Goal: Navigation & Orientation: Find specific page/section

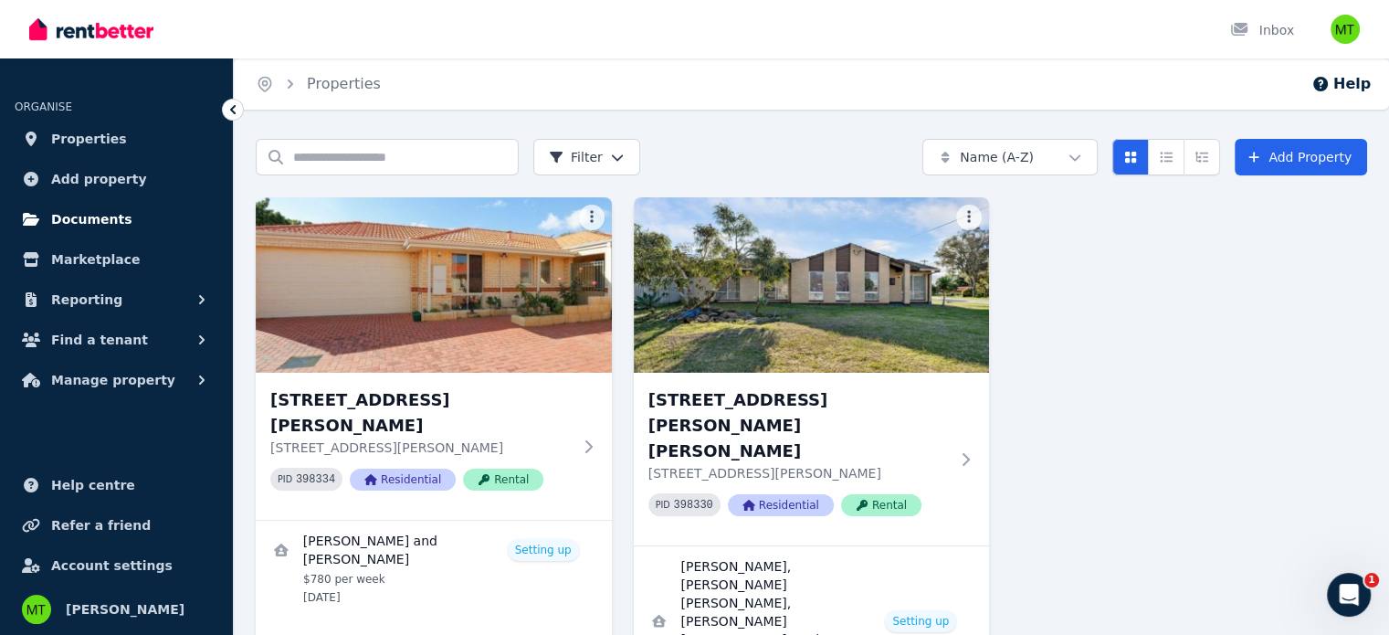
click at [102, 216] on span "Documents" at bounding box center [91, 219] width 81 height 22
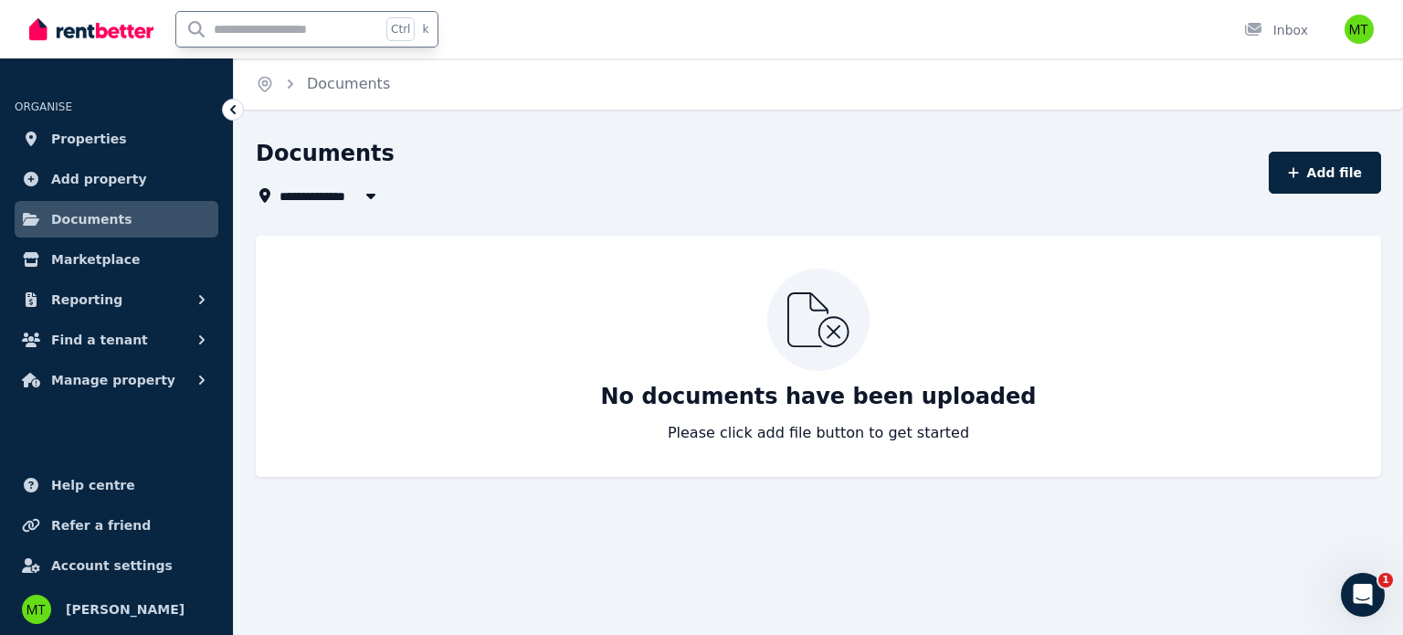
click at [245, 37] on input "text" at bounding box center [278, 29] width 205 height 35
type input "**********"
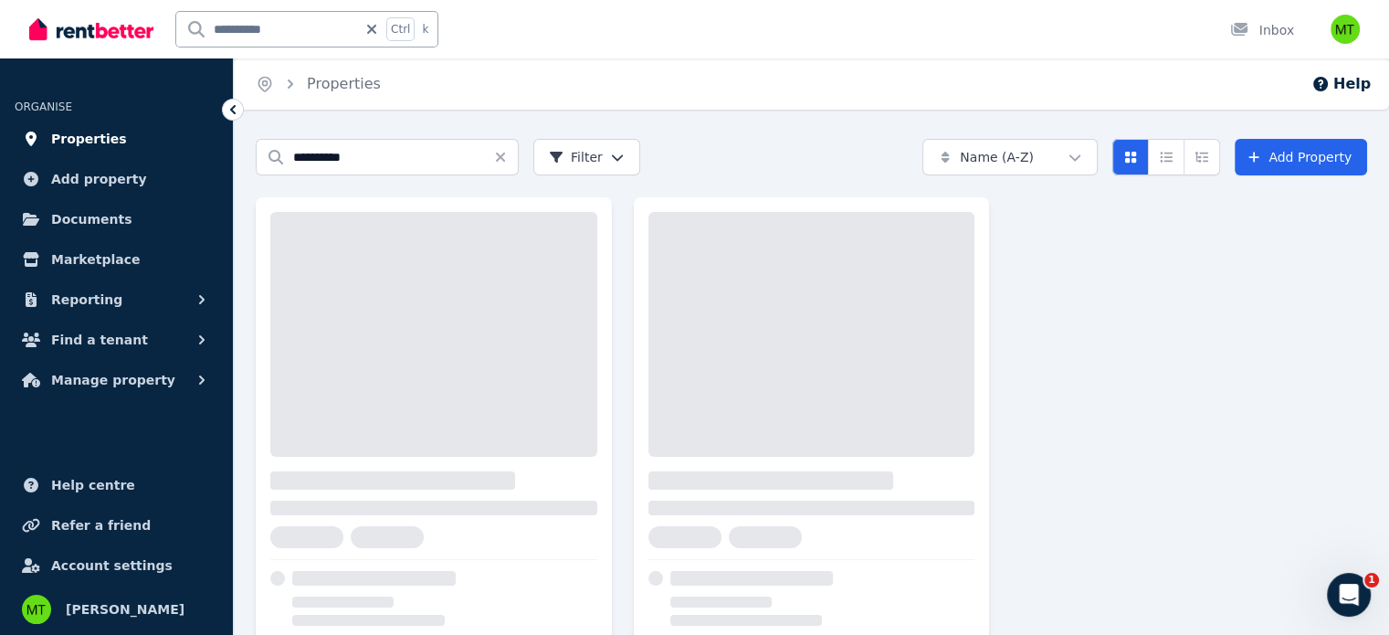
click at [102, 132] on span "Properties" at bounding box center [89, 139] width 76 height 22
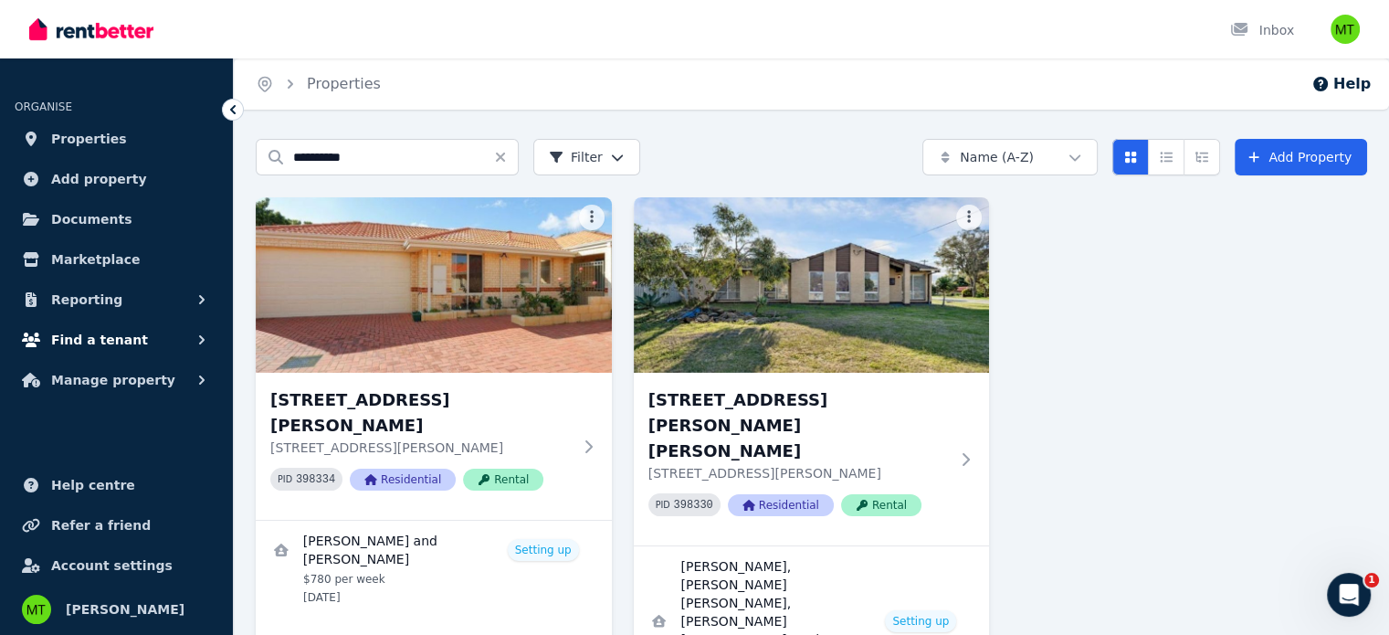
click at [80, 335] on span "Find a tenant" at bounding box center [99, 340] width 97 height 22
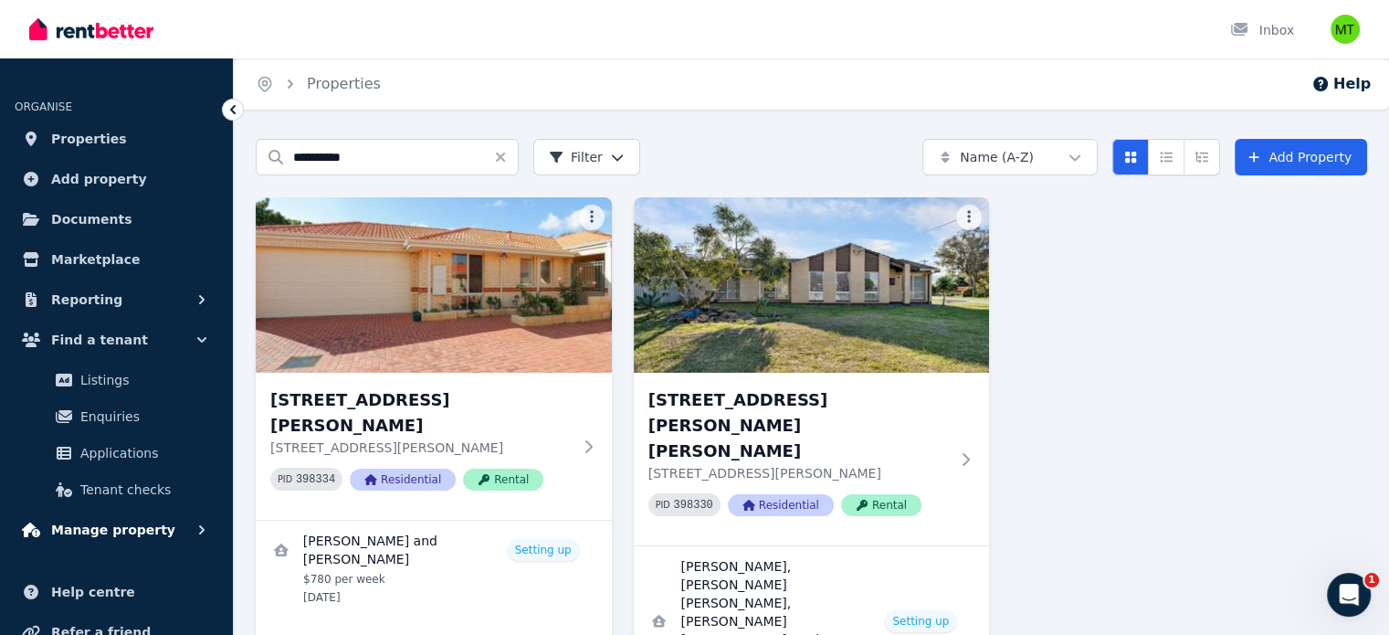
click at [68, 541] on button "Manage property" at bounding box center [117, 529] width 204 height 37
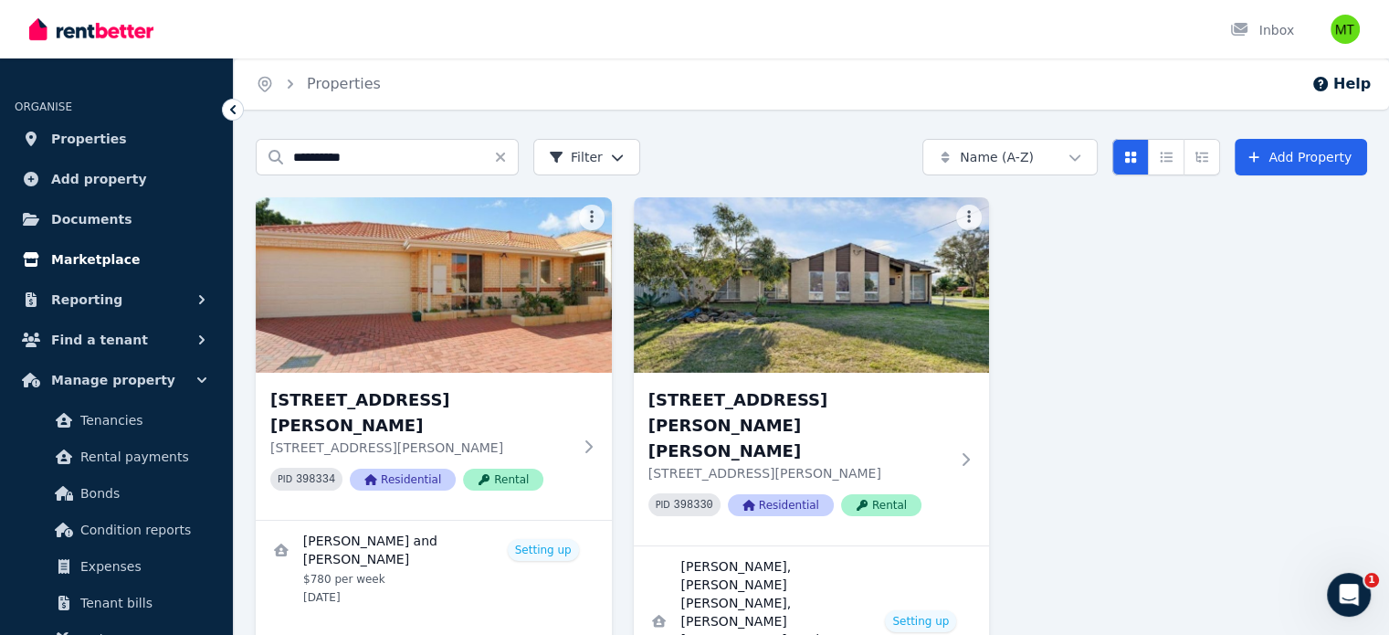
click at [91, 269] on span "Marketplace" at bounding box center [95, 259] width 89 height 22
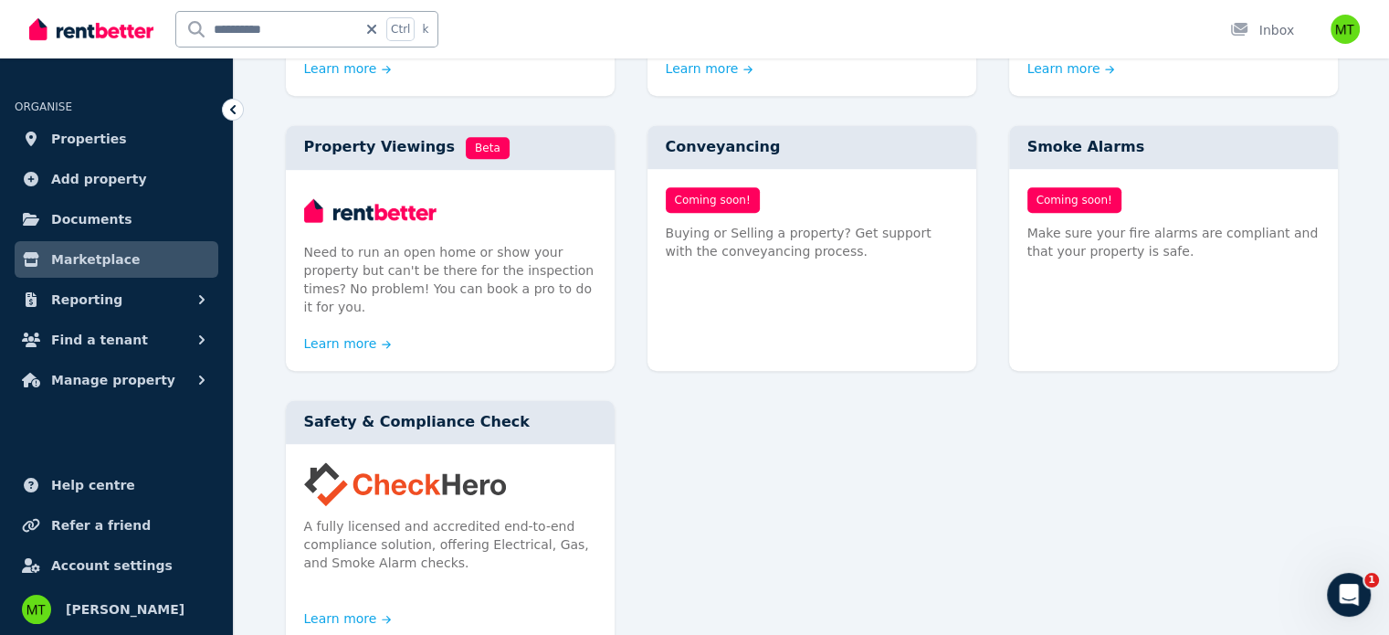
scroll to position [986, 0]
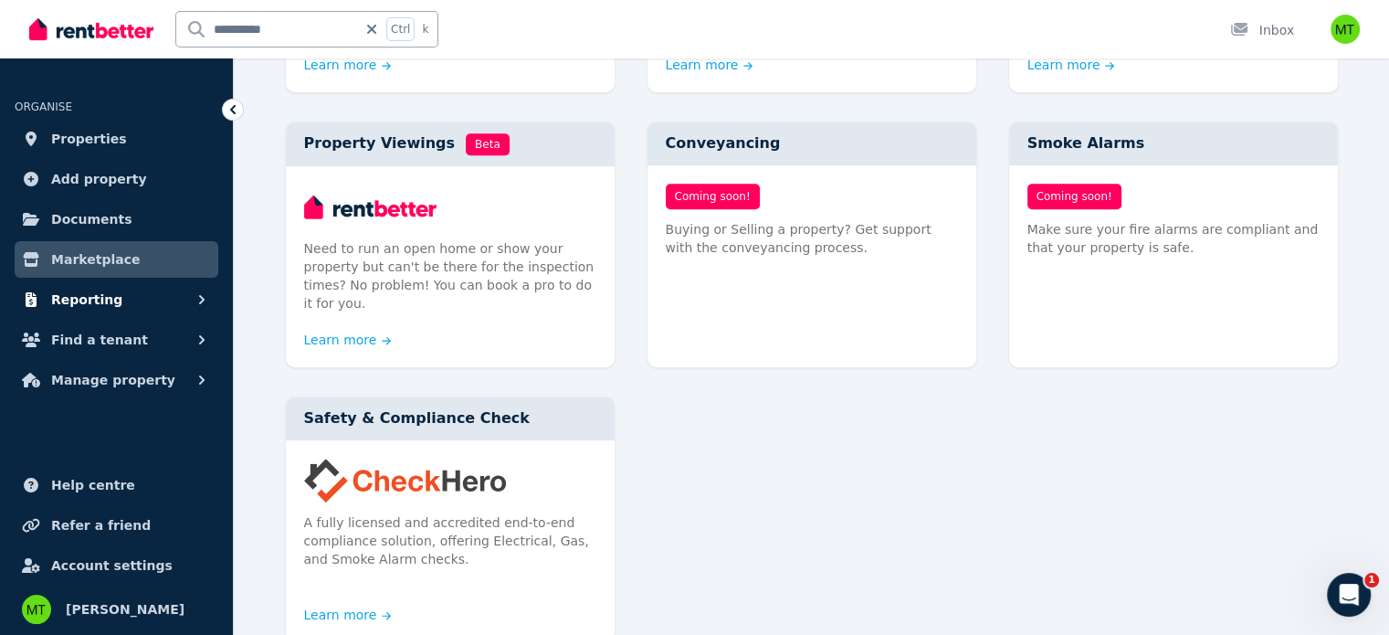
click at [80, 306] on span "Reporting" at bounding box center [86, 300] width 71 height 22
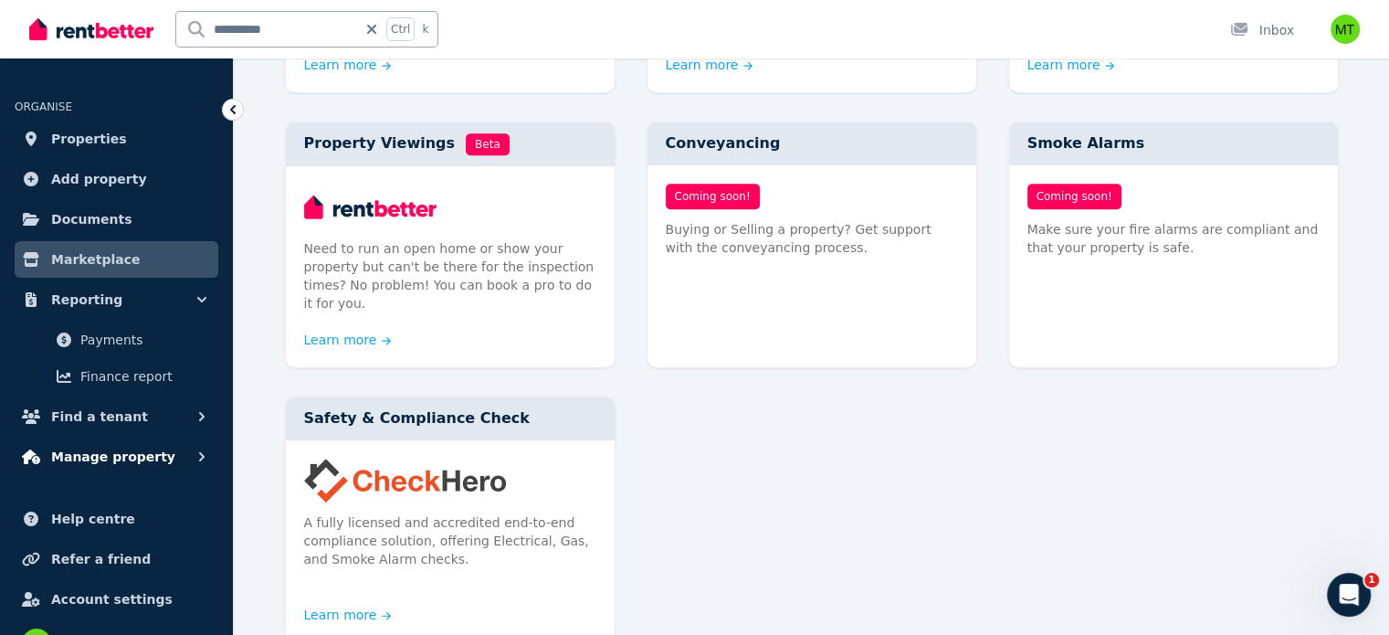
click at [90, 454] on span "Manage property" at bounding box center [113, 457] width 124 height 22
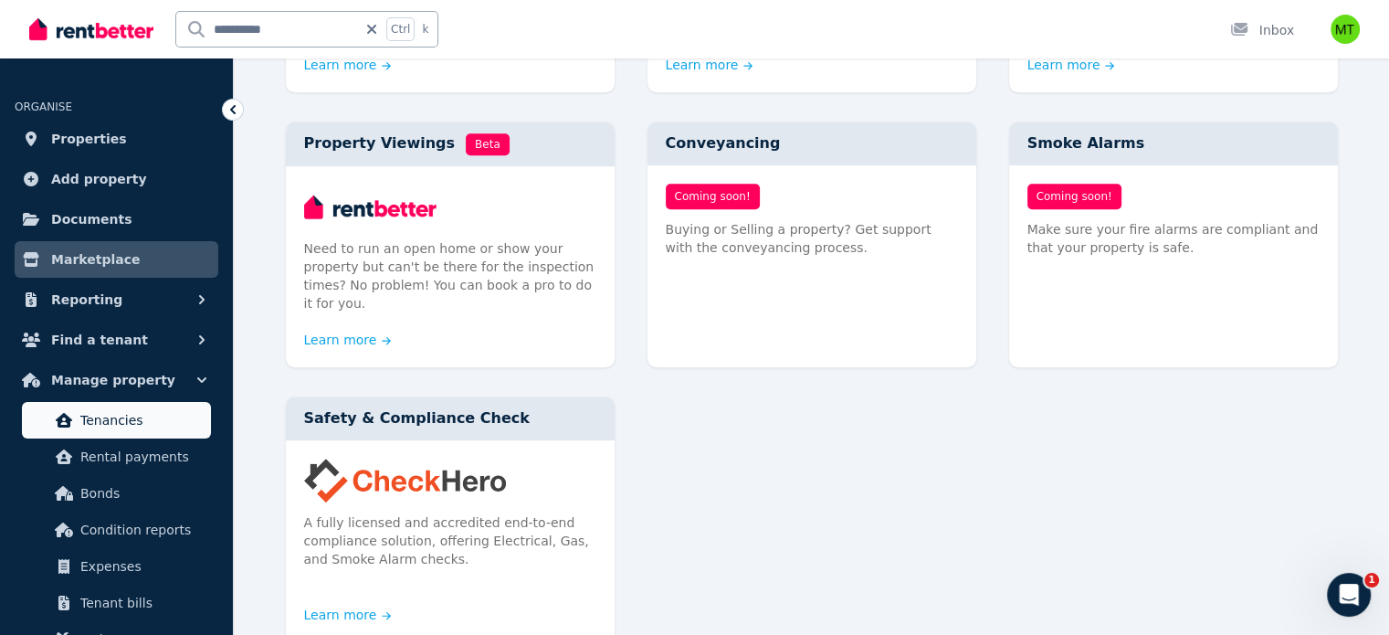
click at [129, 419] on span "Tenancies" at bounding box center [141, 420] width 123 height 22
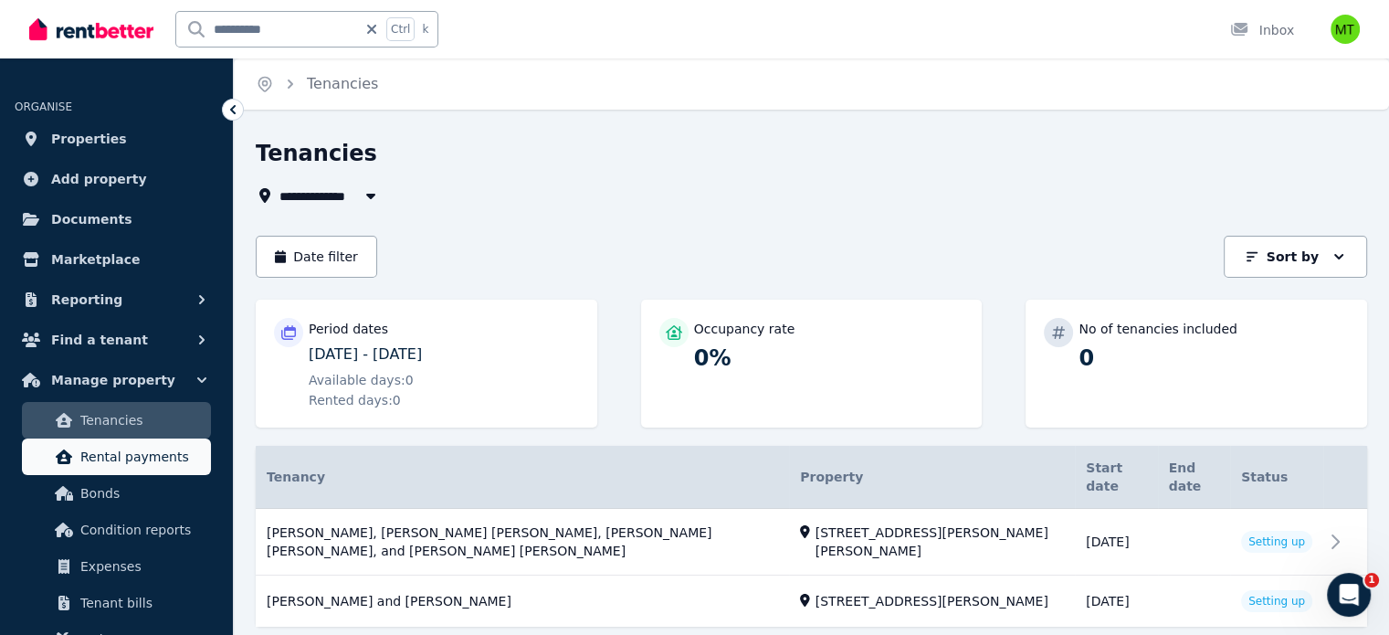
click at [152, 459] on span "Rental payments" at bounding box center [141, 457] width 123 height 22
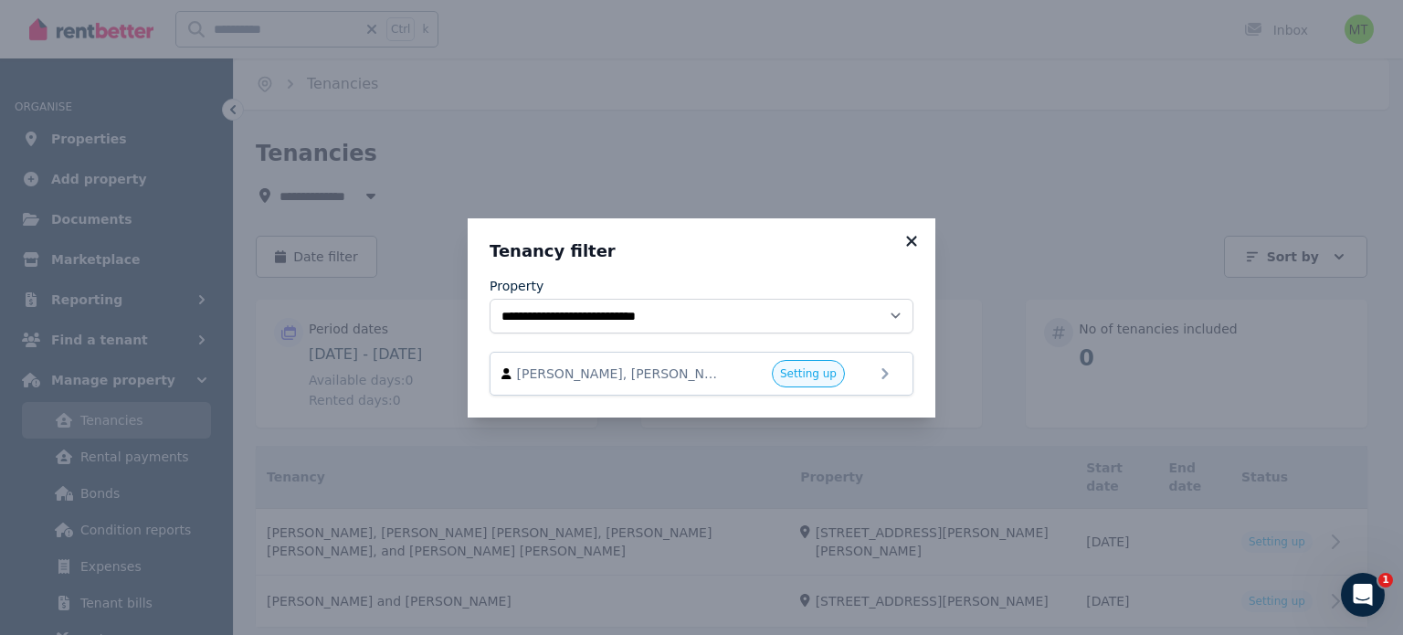
click at [919, 245] on icon at bounding box center [911, 241] width 18 height 16
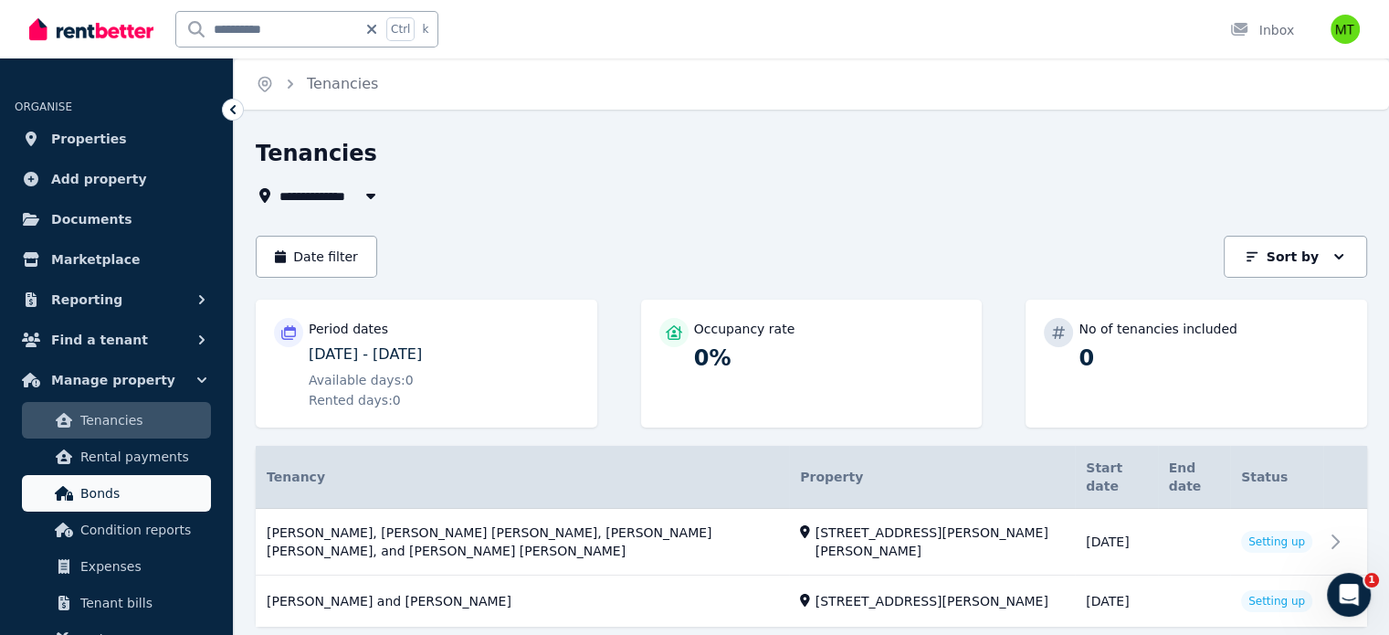
click at [120, 491] on span "Bonds" at bounding box center [141, 493] width 123 height 22
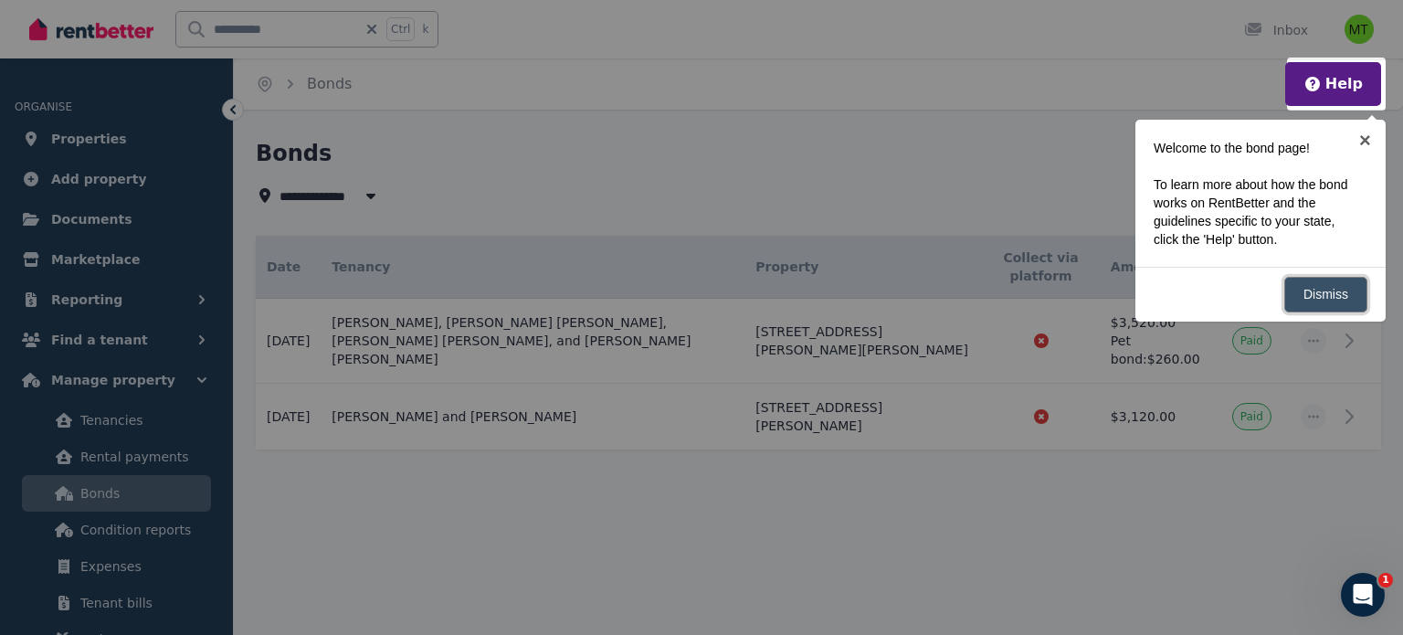
click at [1313, 304] on link "Dismiss" at bounding box center [1325, 295] width 83 height 36
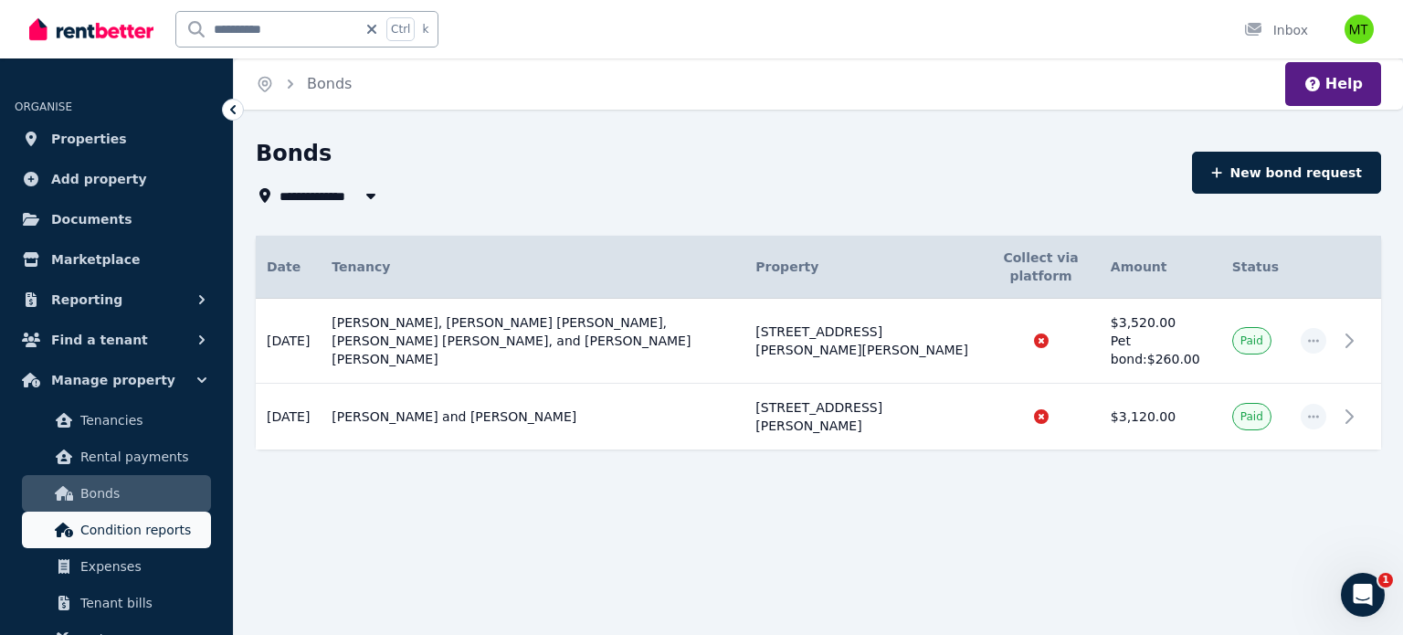
click at [153, 528] on span "Condition reports" at bounding box center [141, 530] width 123 height 22
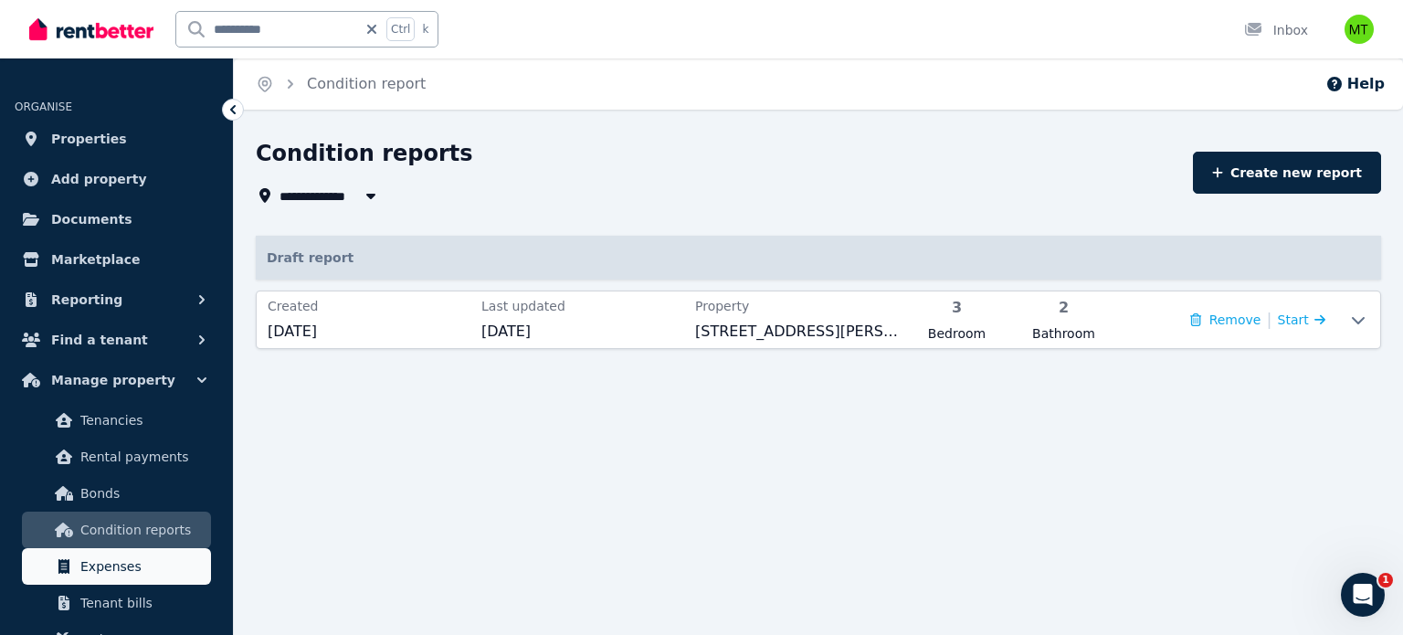
click at [112, 575] on span "Expenses" at bounding box center [141, 566] width 123 height 22
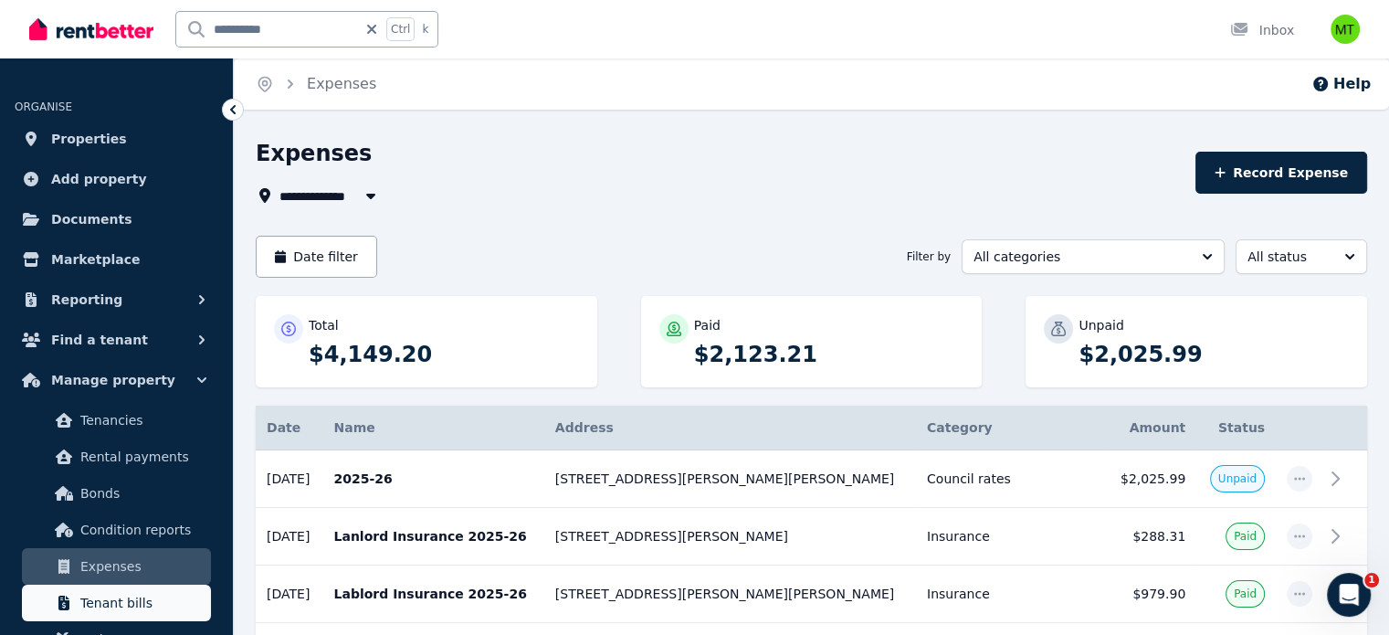
click at [110, 611] on span "Tenant bills" at bounding box center [141, 603] width 123 height 22
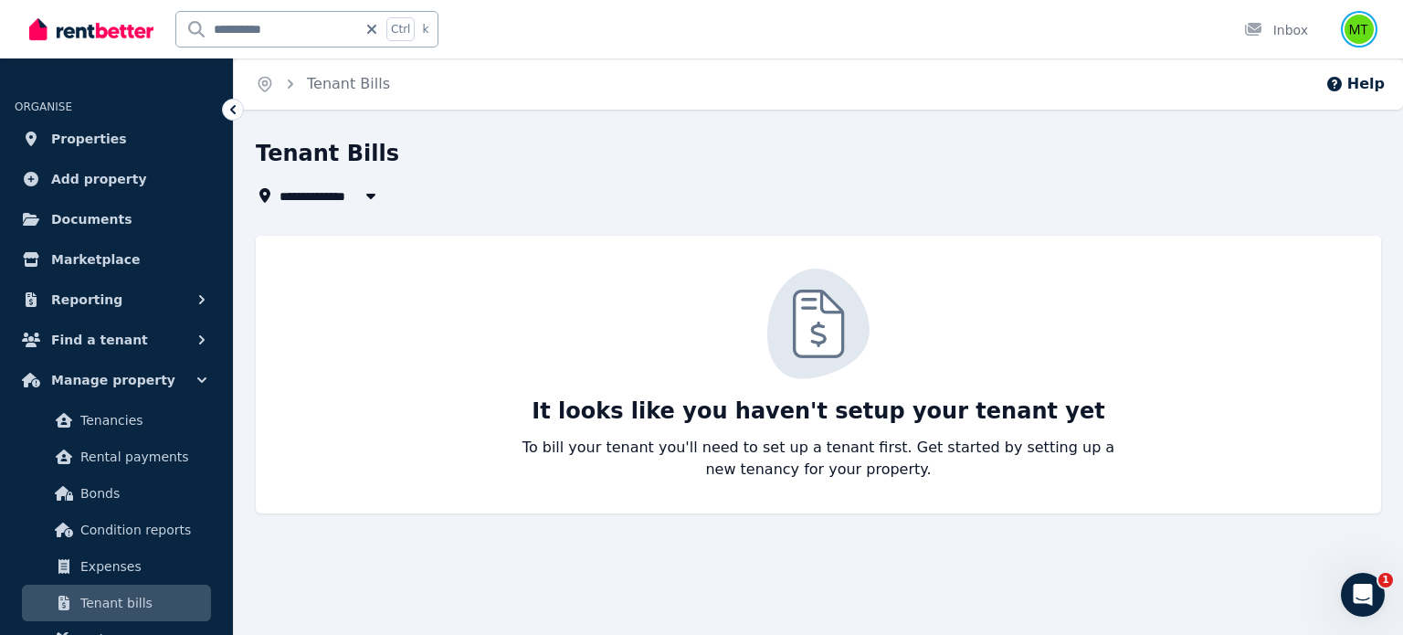
click at [1361, 36] on img "button" at bounding box center [1358, 29] width 29 height 29
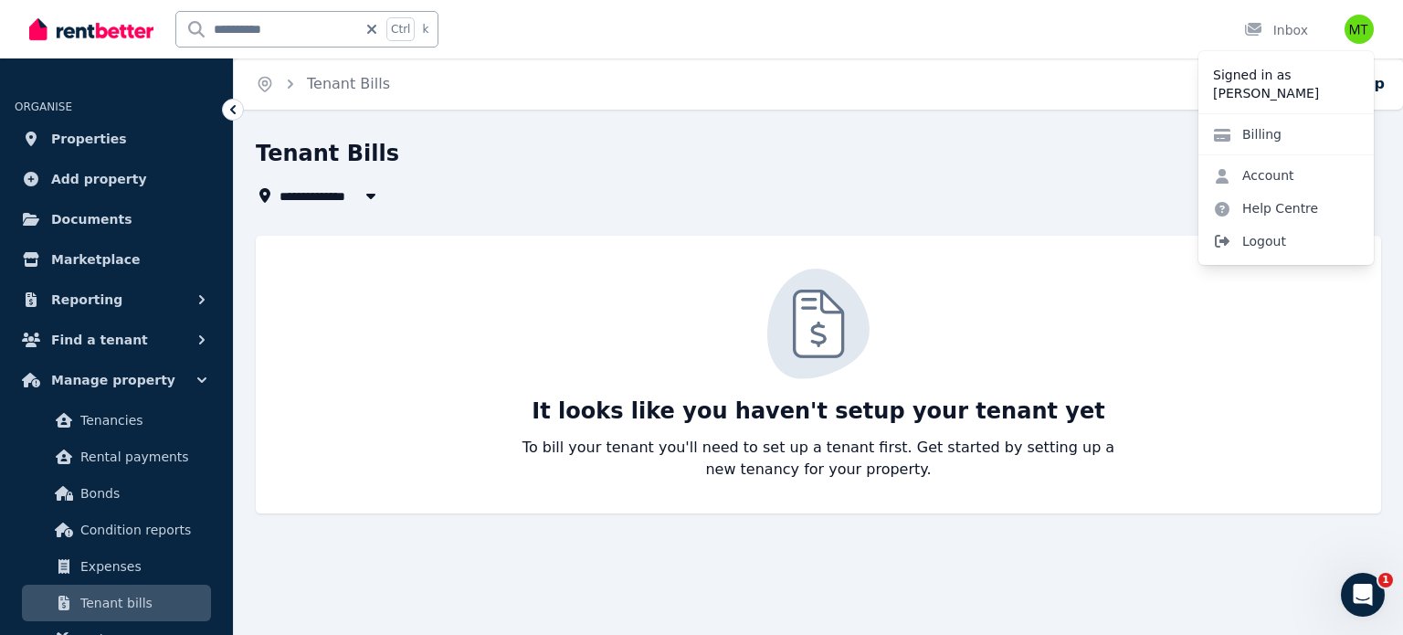
click at [1271, 240] on span "Logout" at bounding box center [1285, 241] width 175 height 33
